Goal: Find contact information: Find contact information

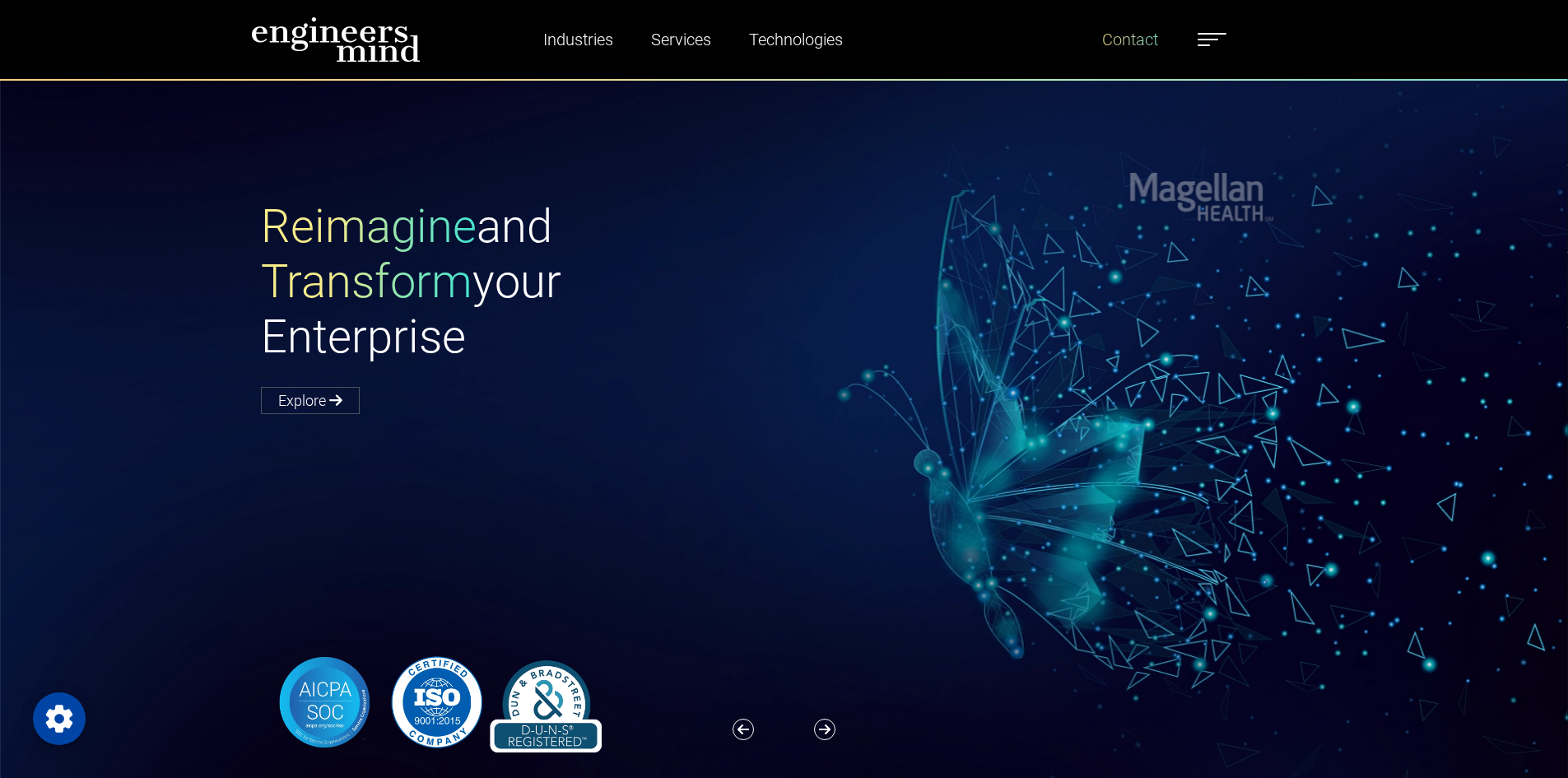
click at [1110, 39] on link "Contact" at bounding box center [1130, 40] width 69 height 38
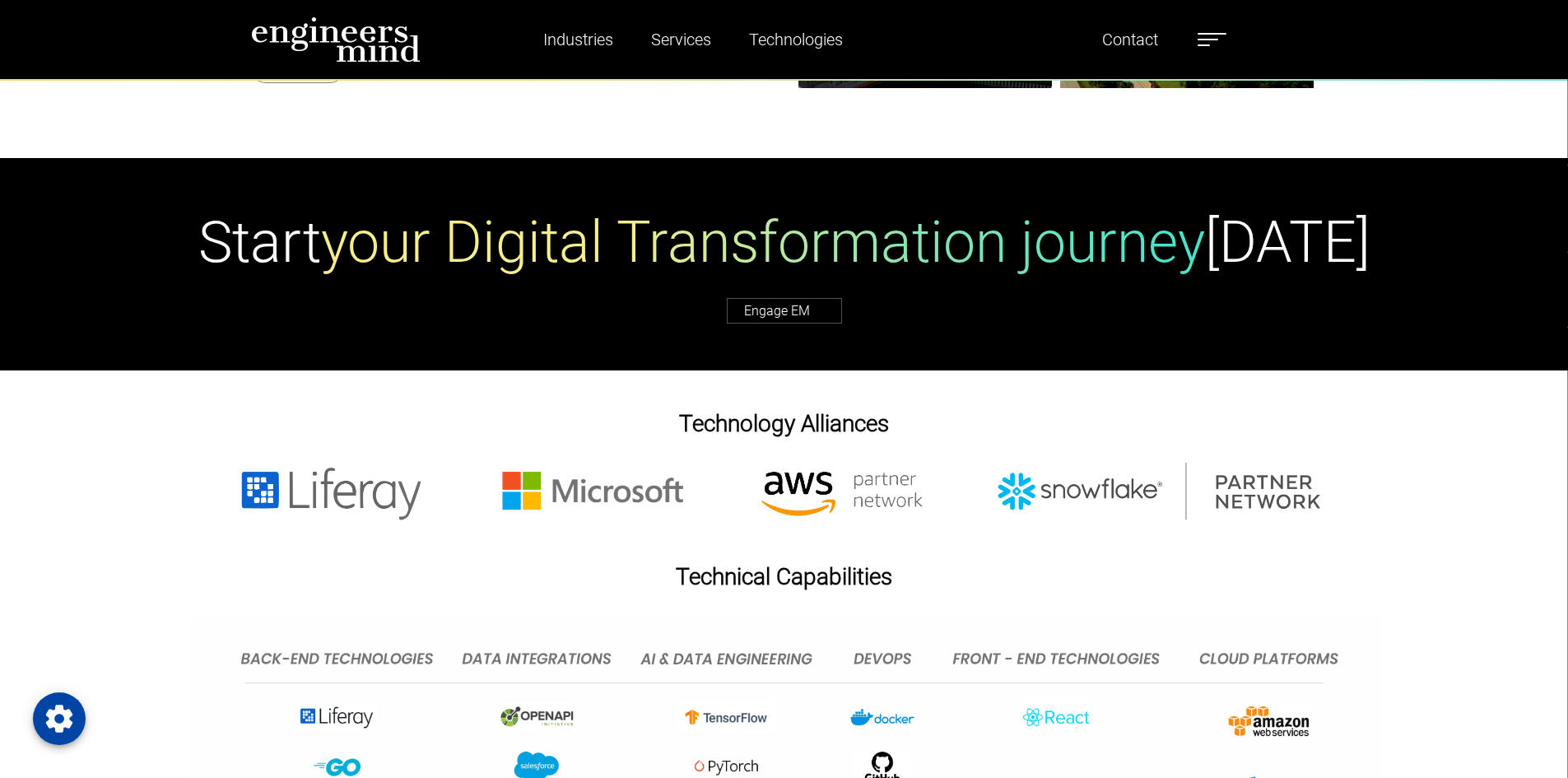
scroll to position [988, 0]
